Goal: Task Accomplishment & Management: Manage account settings

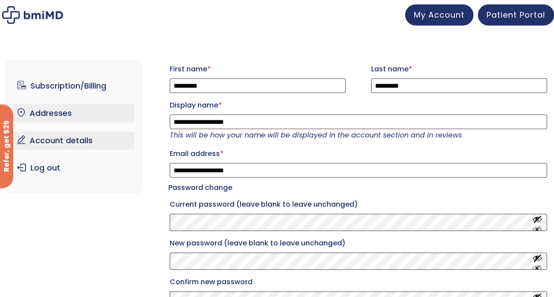
click at [48, 113] on link "Addresses" at bounding box center [74, 113] width 122 height 19
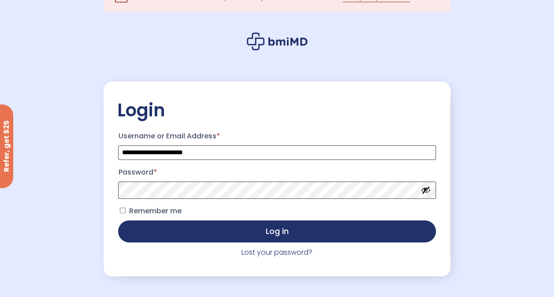
scroll to position [44, 0]
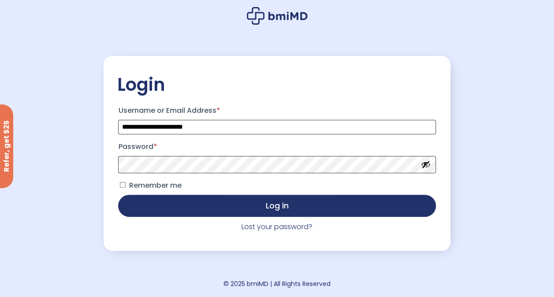
click at [69, 228] on div "**********" at bounding box center [277, 126] width 554 height 341
click at [271, 227] on link "Lost your password?" at bounding box center [277, 227] width 71 height 10
